Goal: Task Accomplishment & Management: Manage account settings

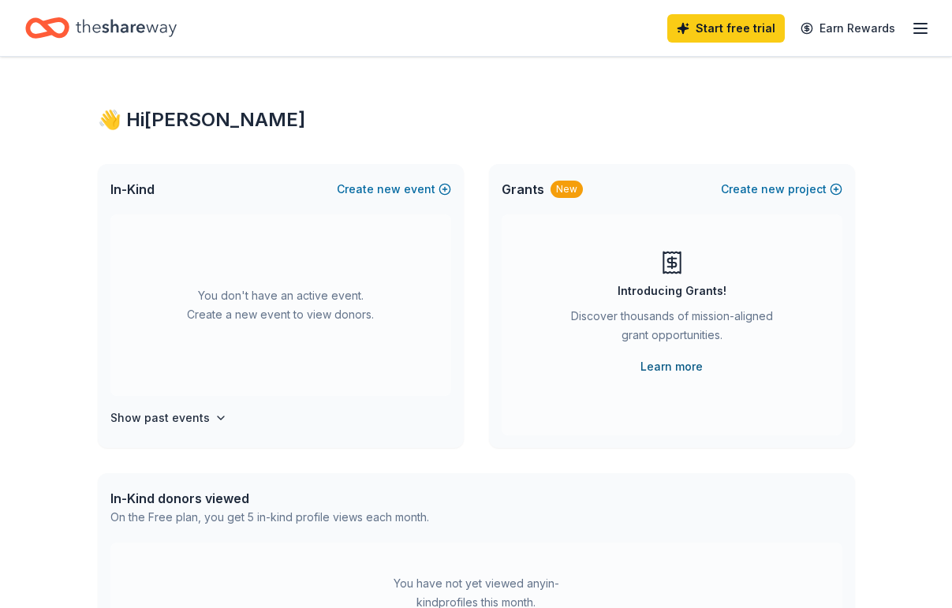
click at [677, 365] on link "Learn more" at bounding box center [672, 366] width 62 height 19
click at [926, 39] on div "Start free trial Earn Rewards" at bounding box center [799, 27] width 263 height 37
click at [925, 36] on icon "button" at bounding box center [920, 28] width 19 height 19
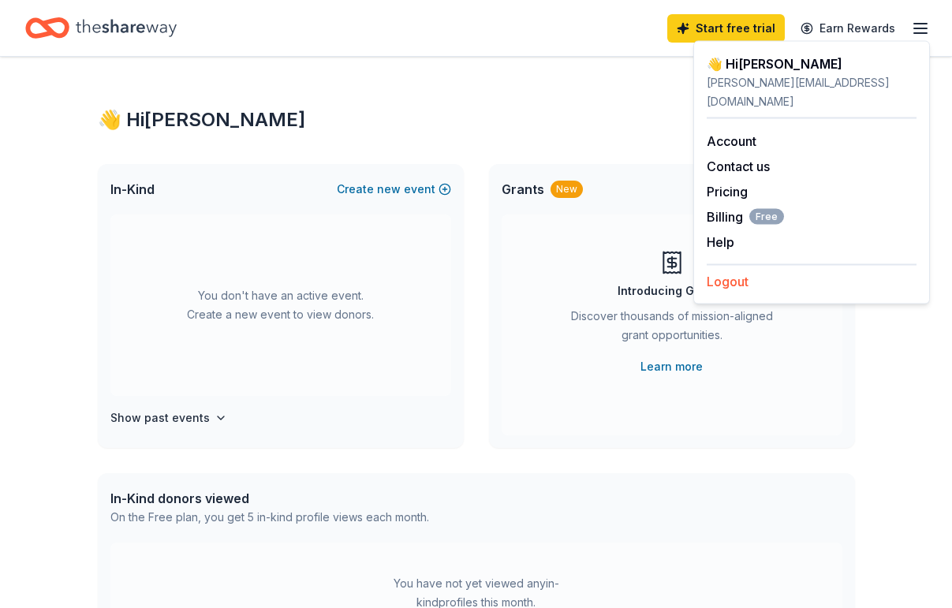
click at [739, 272] on button "Logout" at bounding box center [728, 281] width 42 height 19
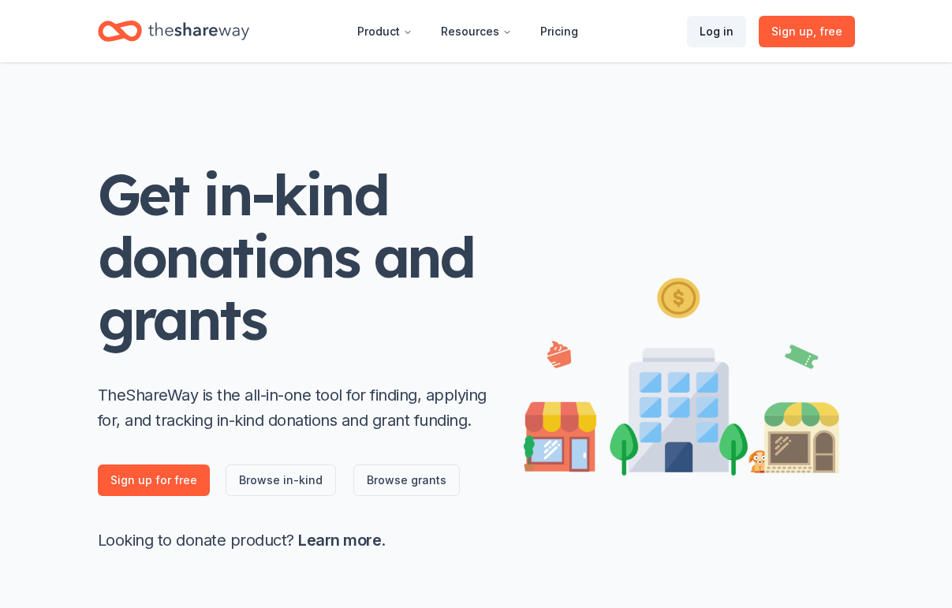
click at [717, 32] on link "Log in" at bounding box center [716, 32] width 59 height 32
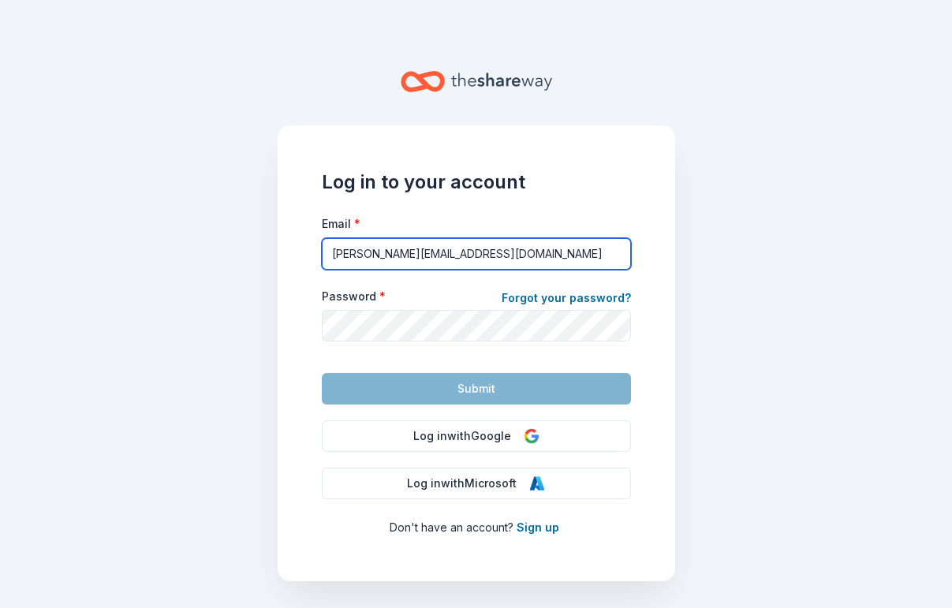
type input "[PERSON_NAME][EMAIL_ADDRESS][DOMAIN_NAME]"
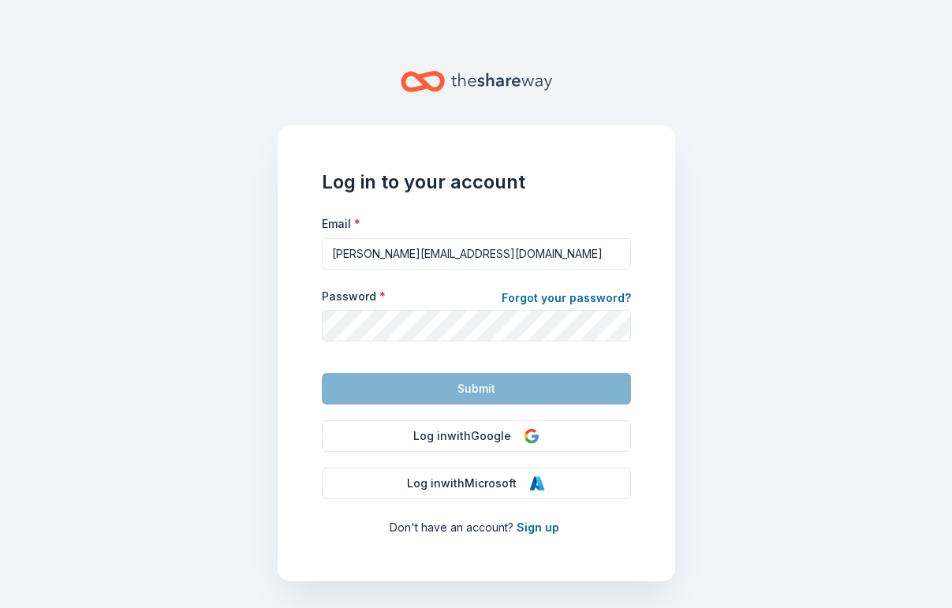
click at [524, 390] on form "Email * [PERSON_NAME][EMAIL_ADDRESS][DOMAIN_NAME] Password * Forgot your passwo…" at bounding box center [476, 309] width 309 height 191
click at [571, 294] on link "Forgot your password?" at bounding box center [566, 300] width 129 height 22
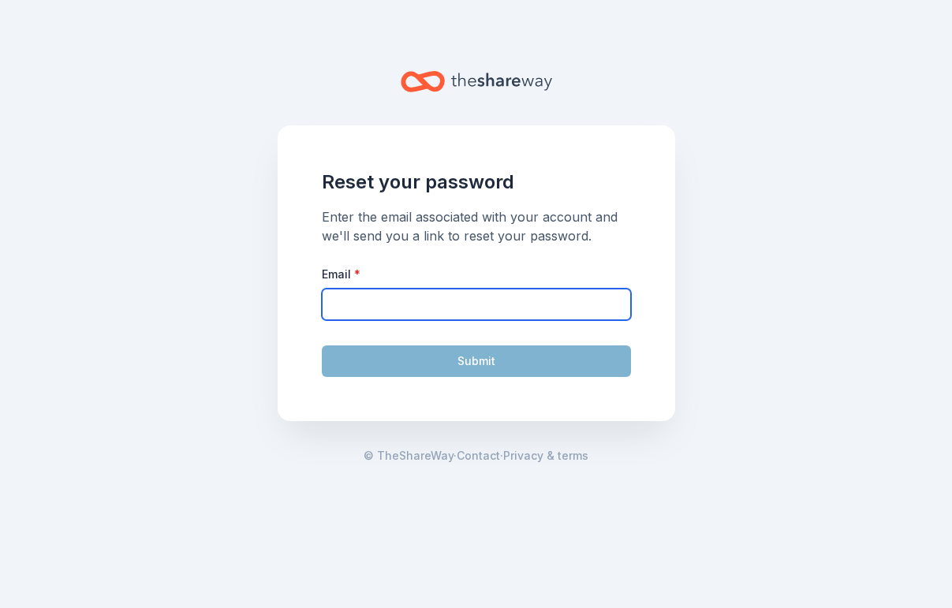
click at [538, 300] on input "Email *" at bounding box center [476, 305] width 309 height 32
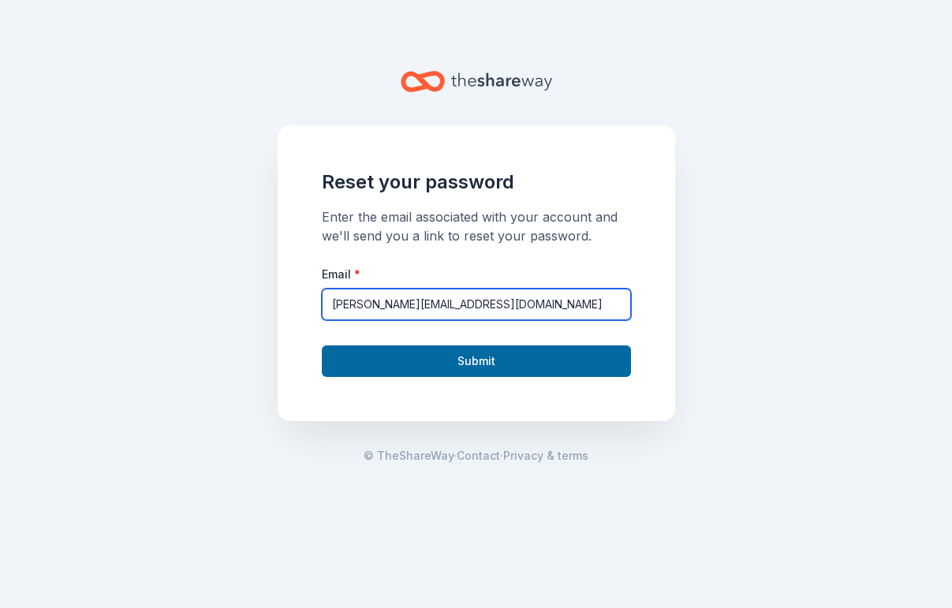
type input "[PERSON_NAME][EMAIL_ADDRESS][DOMAIN_NAME]"
click at [476, 361] on button "Submit" at bounding box center [476, 362] width 309 height 32
